Goal: Task Accomplishment & Management: Complete application form

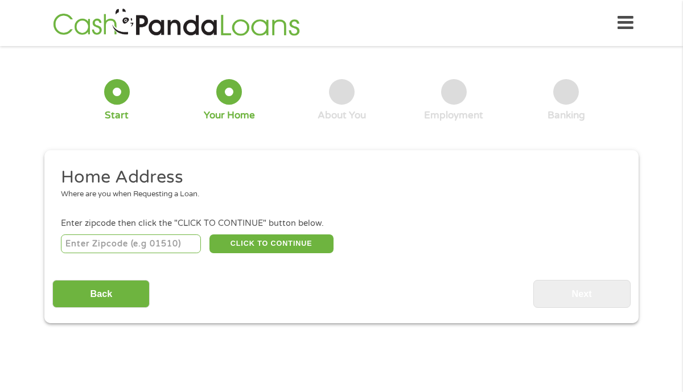
click at [138, 241] on input "number" at bounding box center [131, 243] width 141 height 19
type input "60640"
click at [244, 245] on button "CLICK TO CONTINUE" at bounding box center [271, 243] width 124 height 19
type input "60640"
type input "[GEOGRAPHIC_DATA]"
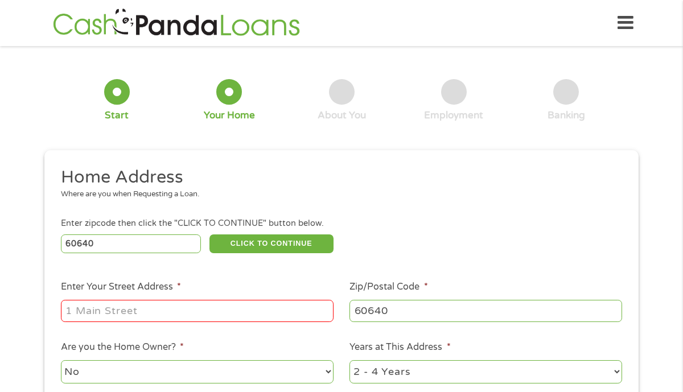
click at [178, 306] on input "Enter Your Street Address *" at bounding box center [197, 311] width 273 height 22
type input "[STREET_ADDRESS]"
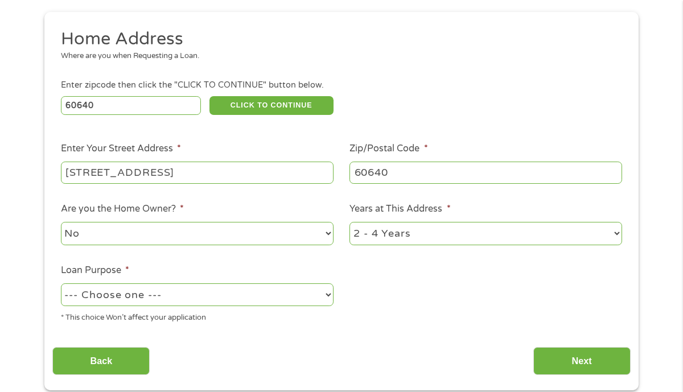
scroll to position [146, 0]
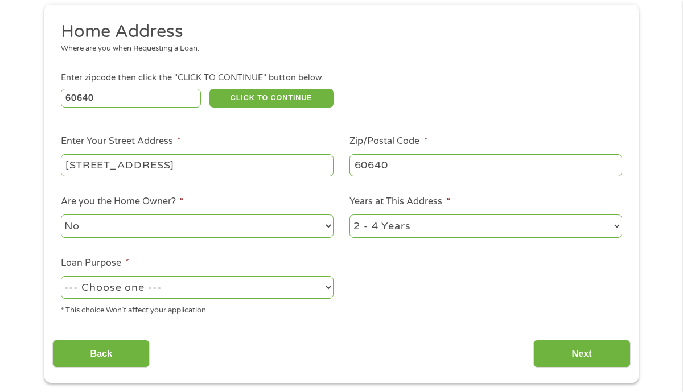
click at [174, 294] on select "--- Choose one --- Pay Bills Debt Consolidation Home Improvement Major Purchase…" at bounding box center [197, 287] width 273 height 23
select select "majorpurchase"
click at [550, 348] on input "Next" at bounding box center [581, 354] width 97 height 28
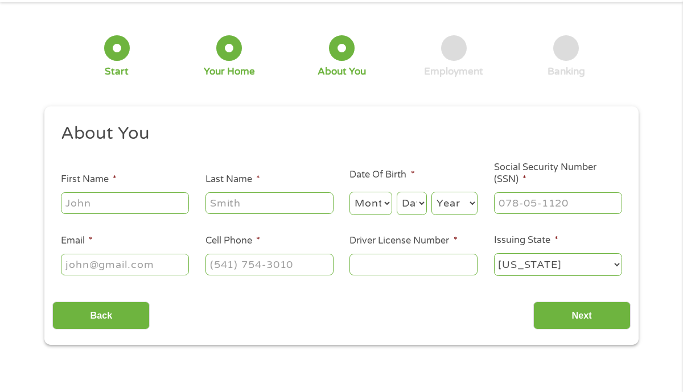
scroll to position [0, 0]
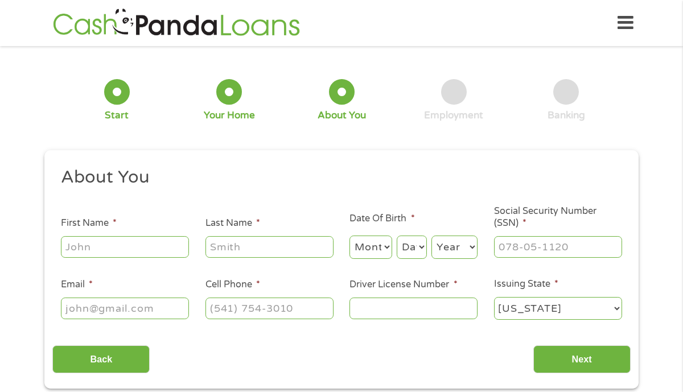
click at [100, 250] on input "First Name *" at bounding box center [125, 247] width 128 height 22
type input "[PERSON_NAME]"
type input "[EMAIL_ADDRESS][DOMAIN_NAME]"
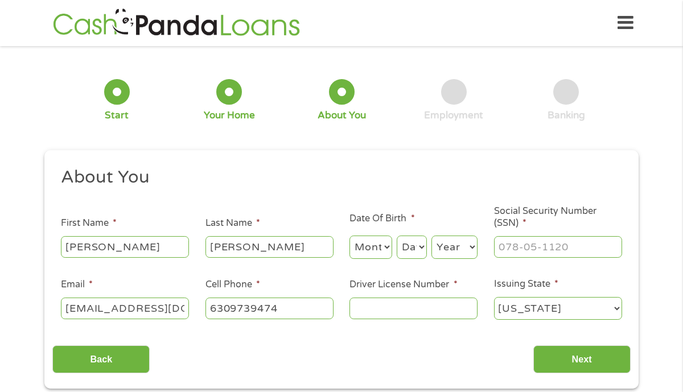
type input "[PHONE_NUMBER]"
click at [374, 242] on select "Month 1 2 3 4 5 6 7 8 9 10 11 12" at bounding box center [370, 247] width 43 height 23
select select "1"
click at [401, 250] on select "Day 1 2 3 4 5 6 7 8 9 10 11 12 13 14 15 16 17 18 19 20 21 22 23 24 25 26 27 28 …" at bounding box center [412, 247] width 30 height 23
select select "6"
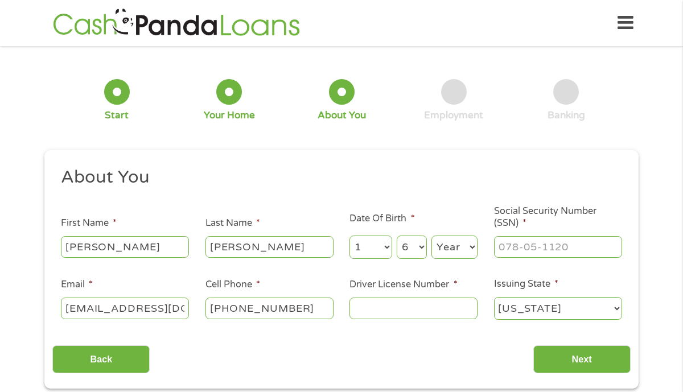
click at [455, 255] on select "Year [DATE] 2006 2005 2004 2003 2002 2001 2000 1999 1998 1997 1996 1995 1994 19…" at bounding box center [454, 247] width 46 height 23
select select "1993"
click at [539, 242] on input "___-__-____" at bounding box center [558, 247] width 128 height 22
type input "339-88-3852"
click at [417, 313] on input "Driver License Number *" at bounding box center [413, 309] width 128 height 22
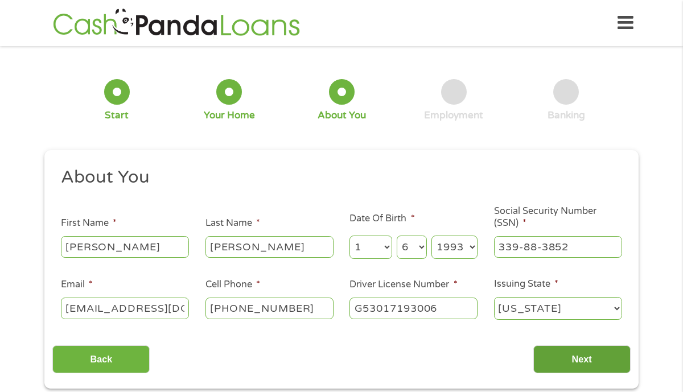
type input "G53017193006"
click at [559, 368] on input "Next" at bounding box center [581, 359] width 97 height 28
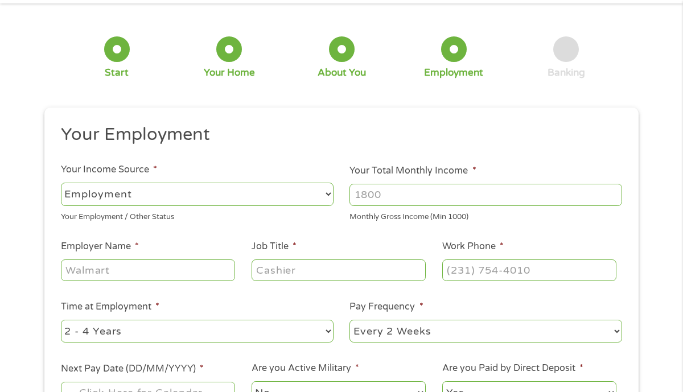
scroll to position [46, 0]
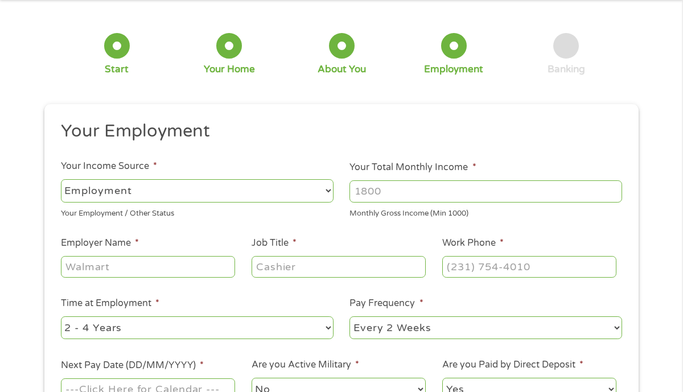
click at [387, 188] on input "Your Total Monthly Income *" at bounding box center [485, 191] width 273 height 22
type input "7500"
click at [170, 268] on input "Employer Name *" at bounding box center [148, 267] width 174 height 22
type input "sonesta"
type input "director"
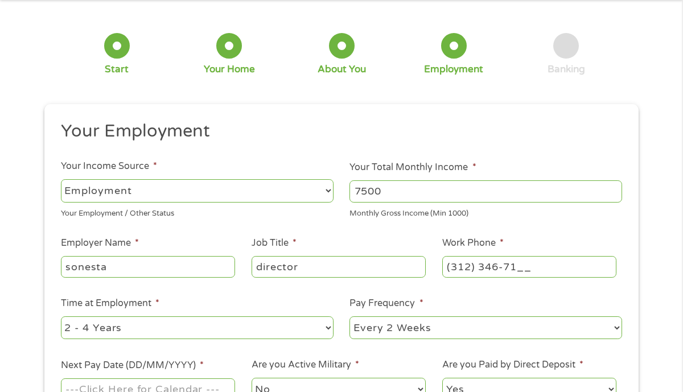
type input "(312) 346-710_"
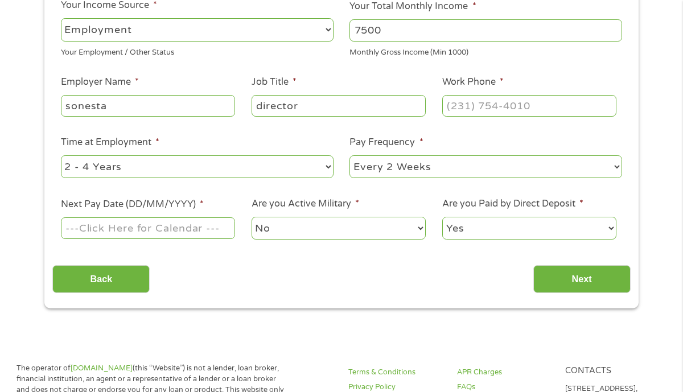
scroll to position [234, 0]
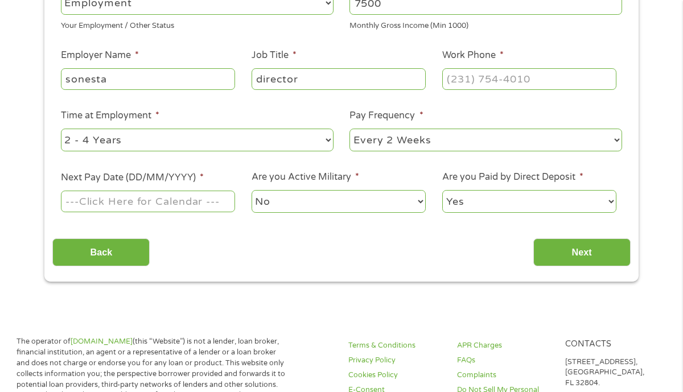
click at [118, 215] on ul "Your Employment Your Income Source * --- Choose one --- Employment [DEMOGRAPHIC…" at bounding box center [340, 77] width 577 height 291
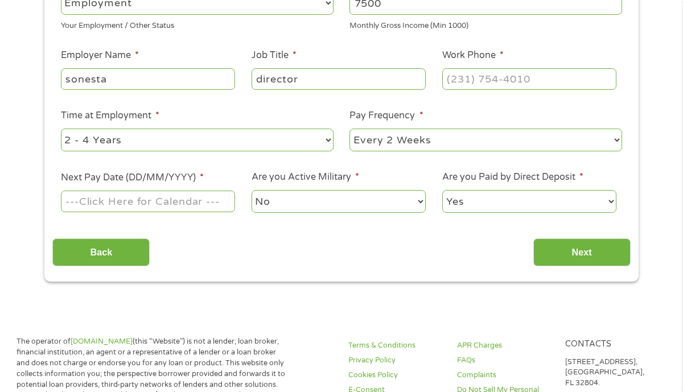
click at [114, 201] on input "Next Pay Date (DD/MM/YYYY) *" at bounding box center [148, 202] width 174 height 22
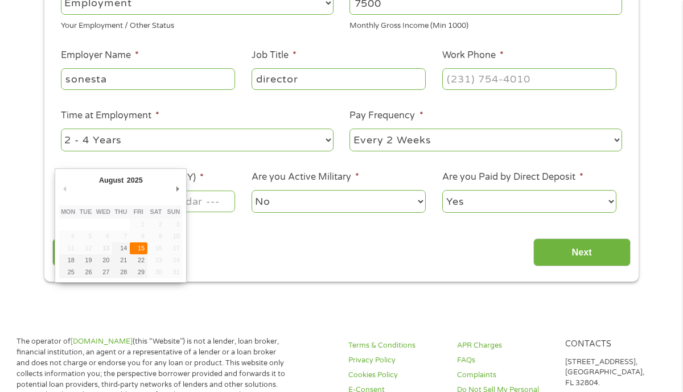
type input "[DATE]"
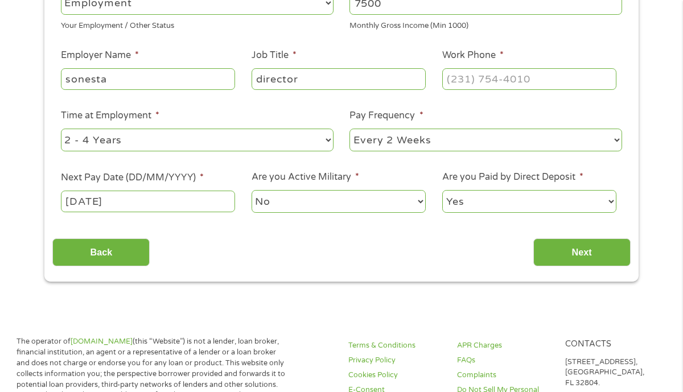
click at [494, 199] on select "Yes No" at bounding box center [529, 201] width 174 height 23
click at [552, 248] on input "Next" at bounding box center [581, 252] width 97 height 28
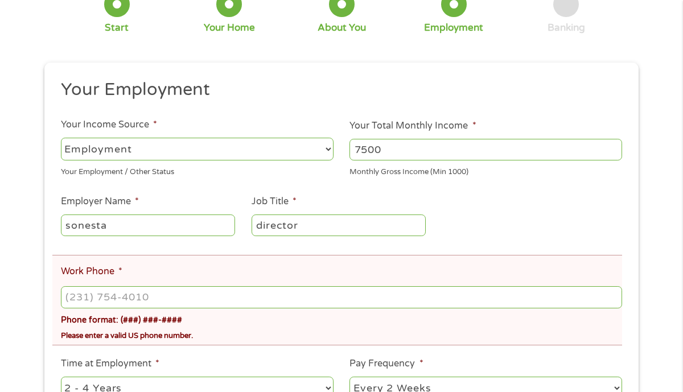
scroll to position [175, 0]
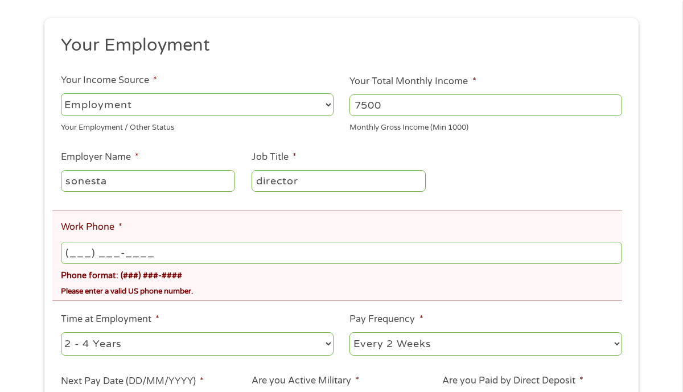
click at [208, 261] on input "(___) ___-____" at bounding box center [341, 253] width 561 height 22
type input "[PHONE_NUMBER]"
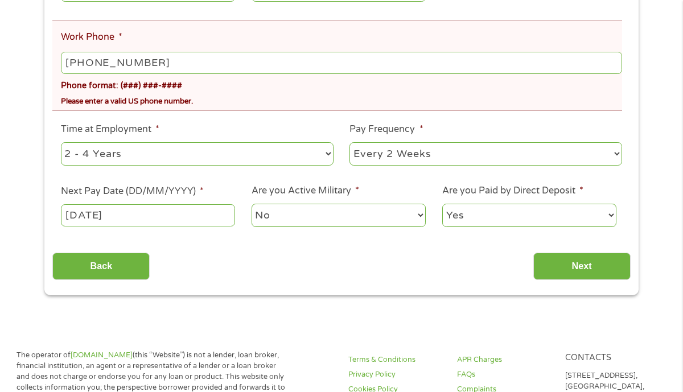
scroll to position [385, 0]
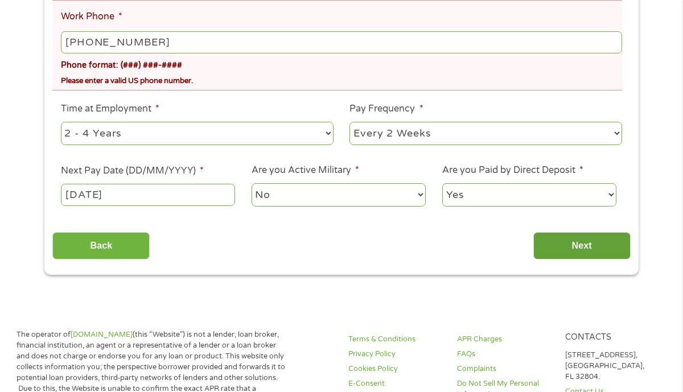
click at [551, 251] on input "Next" at bounding box center [581, 246] width 97 height 28
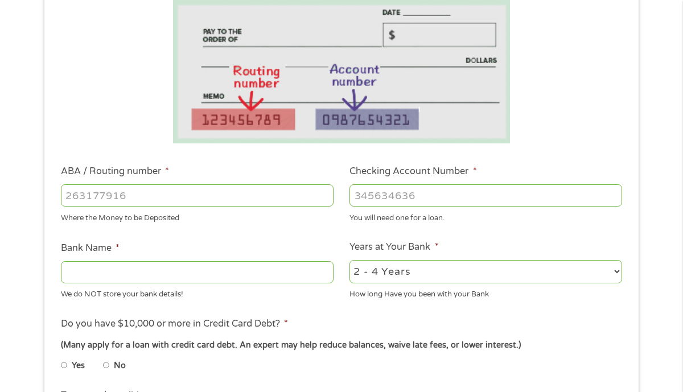
scroll to position [244, 0]
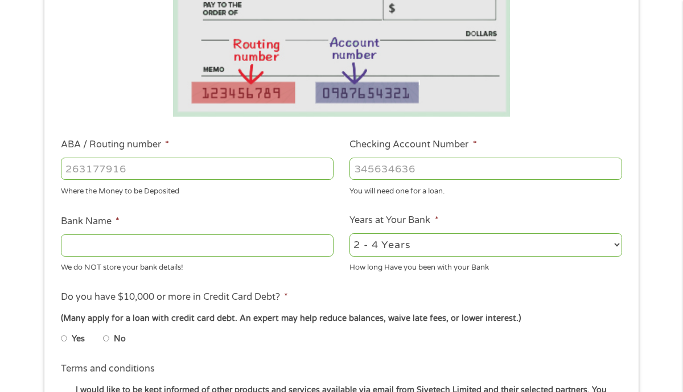
click at [200, 171] on input "ABA / Routing number *" at bounding box center [197, 169] width 273 height 22
type input "021214891"
type input "Cross River Bank"
type input "021214891"
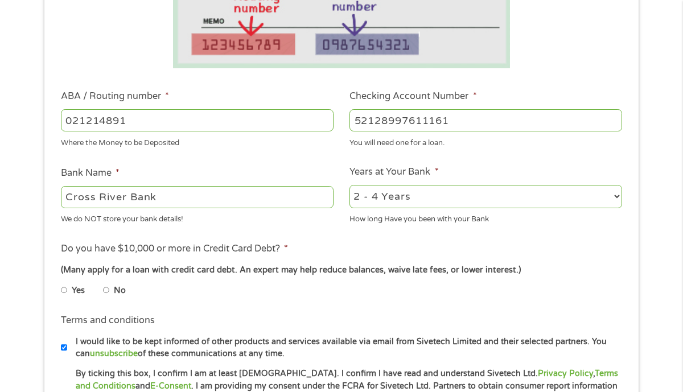
scroll to position [294, 0]
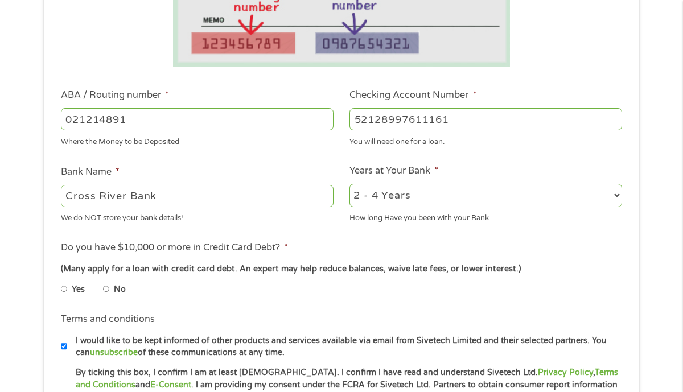
type input "52128997611161"
click at [117, 288] on label "No" at bounding box center [120, 289] width 12 height 13
click at [110, 288] on input "No" at bounding box center [106, 289] width 7 height 18
radio input "true"
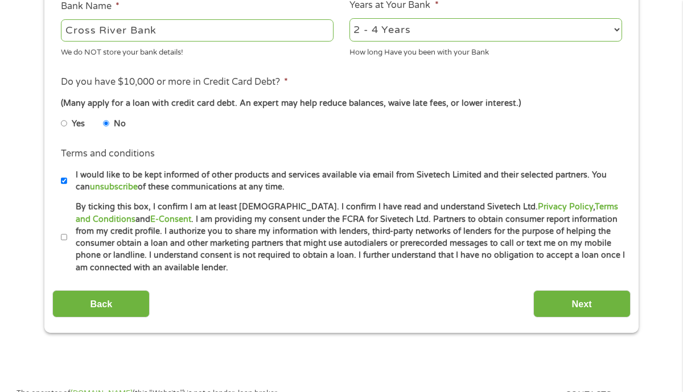
scroll to position [467, 0]
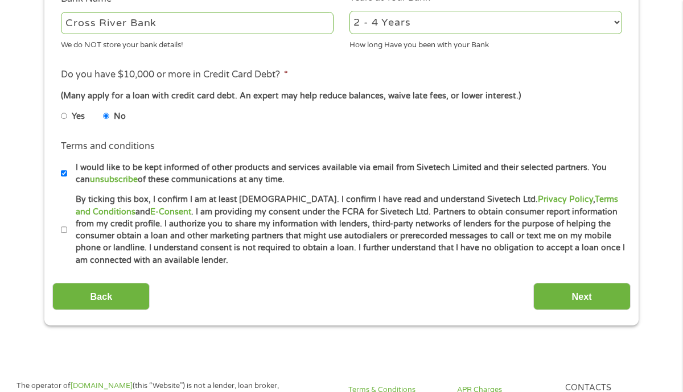
click at [63, 232] on input "By ticking this box, I confirm I am at least [DEMOGRAPHIC_DATA]. I confirm I ha…" at bounding box center [64, 230] width 7 height 18
checkbox input "true"
click at [428, 23] on select "2 - 4 Years 6 - 12 Months 1 - 2 Years Over 4 Years" at bounding box center [485, 22] width 273 height 23
select select "12months"
click at [385, 31] on select "2 - 4 Years 6 - 12 Months 1 - 2 Years Over 4 Years" at bounding box center [485, 22] width 273 height 23
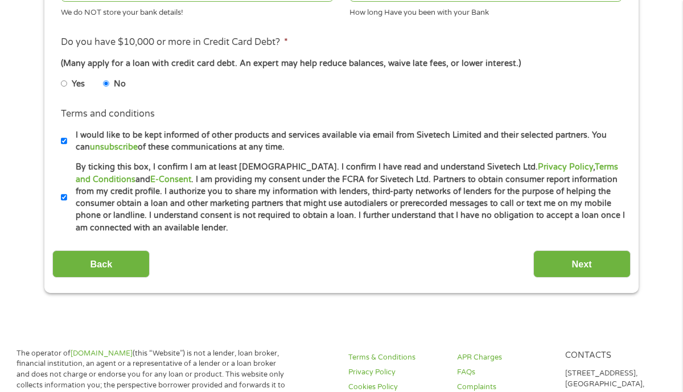
scroll to position [513, 0]
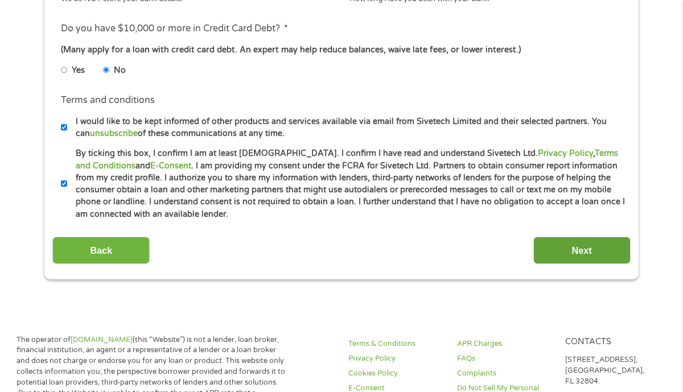
click at [559, 258] on input "Next" at bounding box center [581, 251] width 97 height 28
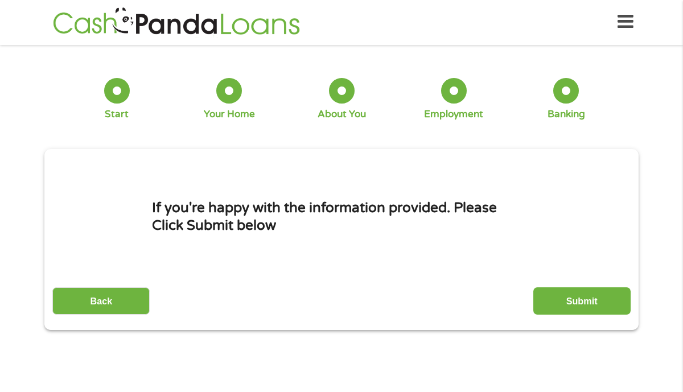
scroll to position [0, 0]
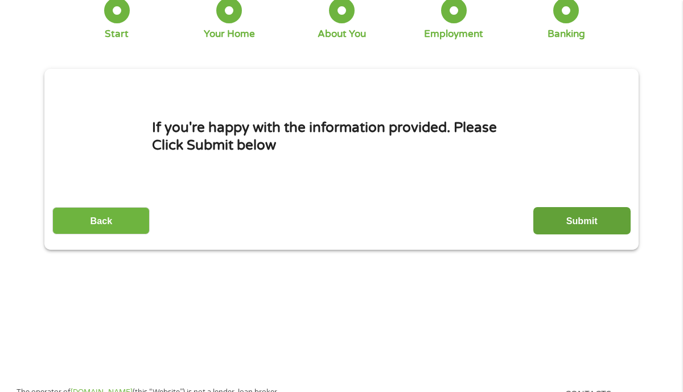
click at [568, 225] on input "Submit" at bounding box center [581, 221] width 97 height 28
